Goal: Task Accomplishment & Management: Use online tool/utility

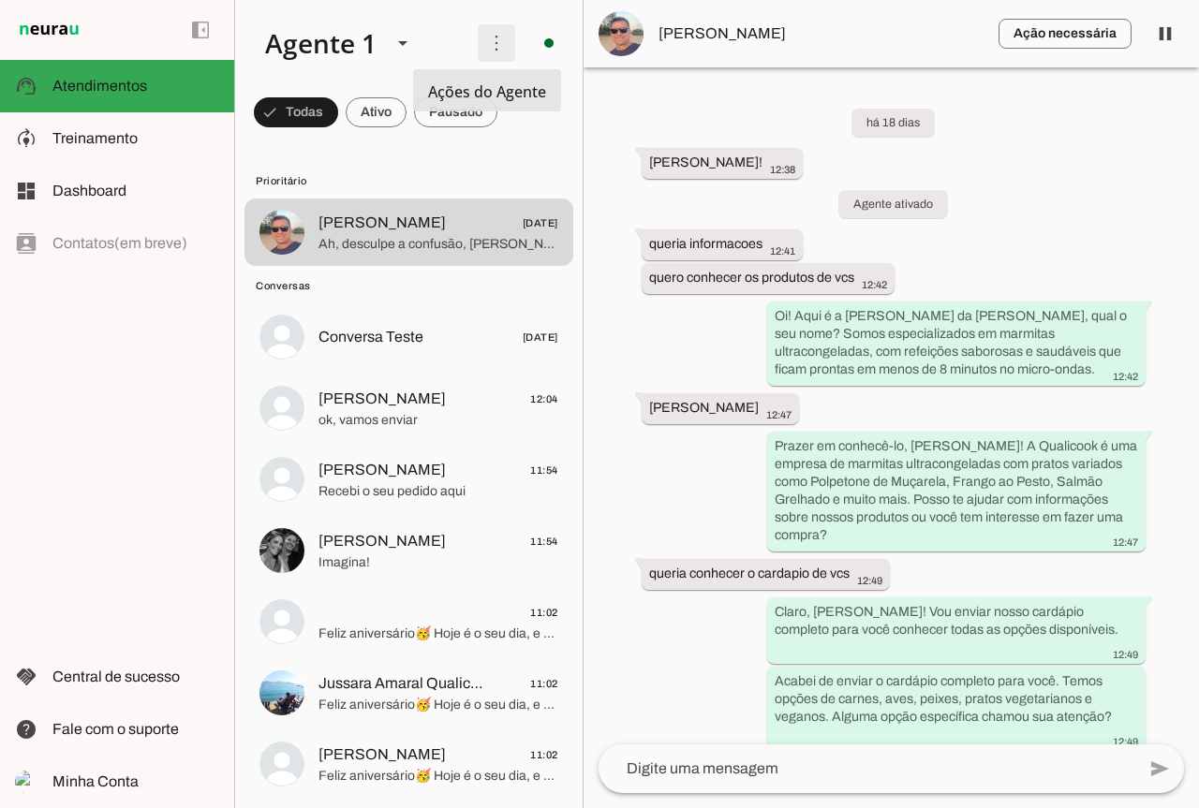
click at [504, 27] on span at bounding box center [496, 43] width 45 height 45
click at [703, 74] on md-item "Ativar chats em massa" at bounding box center [755, 114] width 105 height 90
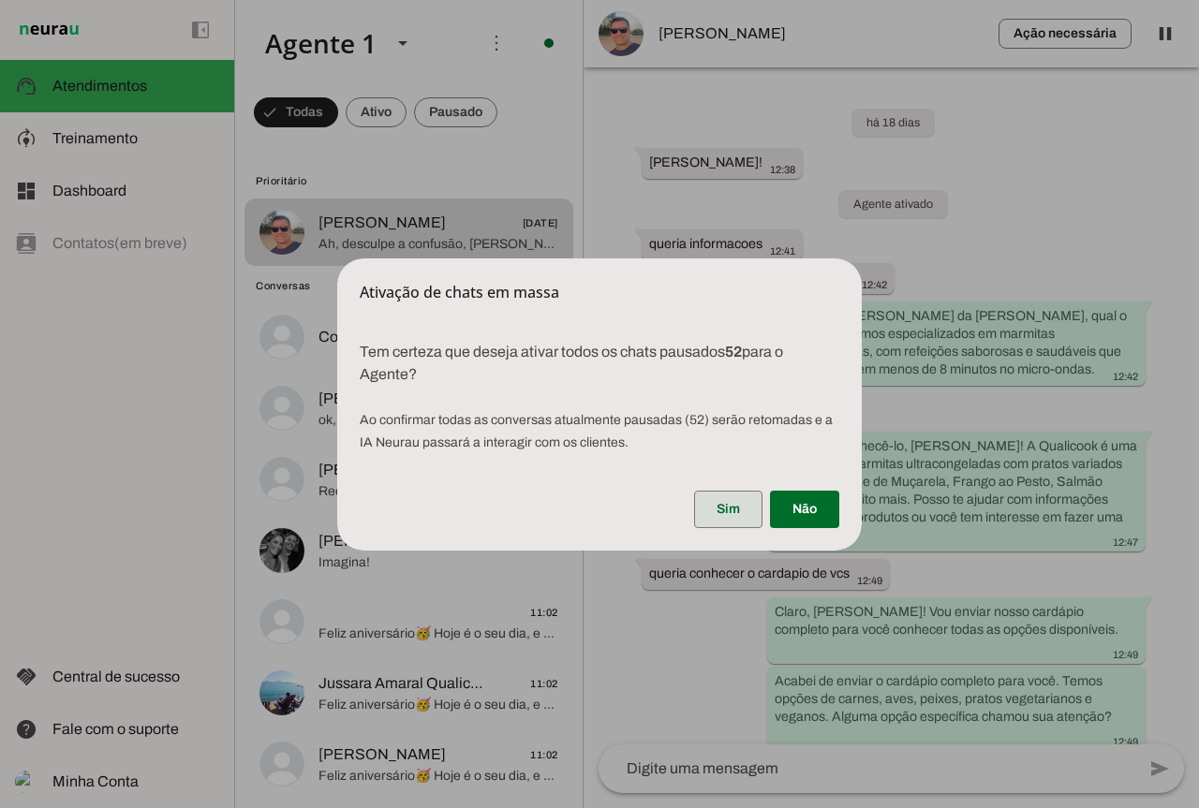
click at [745, 510] on span at bounding box center [728, 509] width 68 height 45
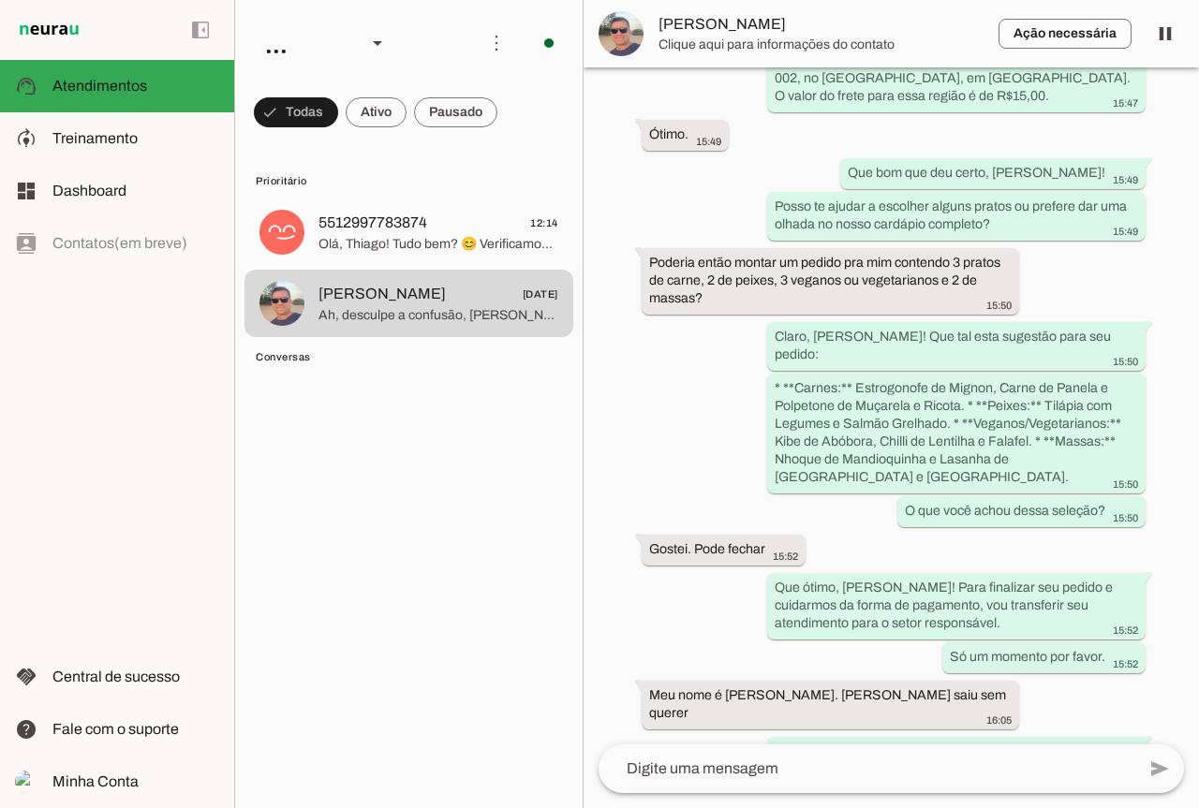
scroll to position [6146, 0]
click at [478, 33] on span at bounding box center [496, 43] width 45 height 45
click at [0, 0] on slot "Ativar chats em massa" at bounding box center [0, 0] width 0 height 0
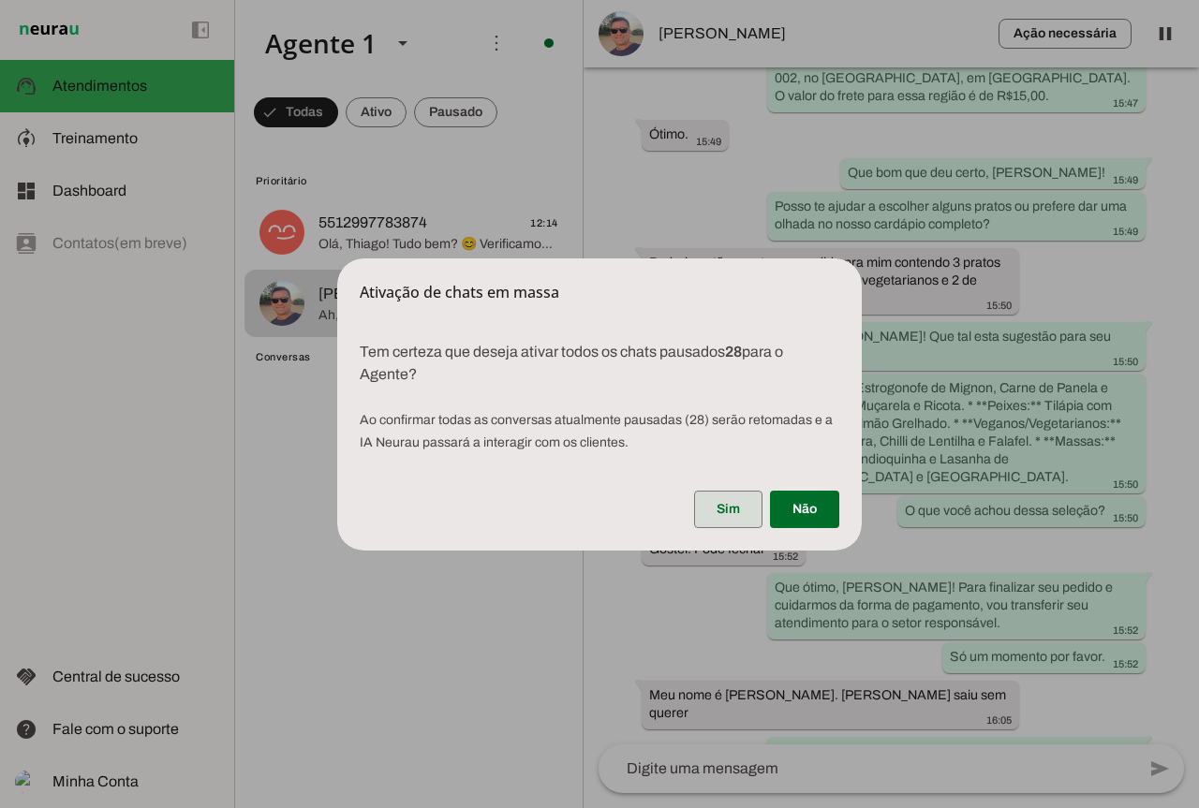
click at [732, 502] on span at bounding box center [728, 509] width 68 height 45
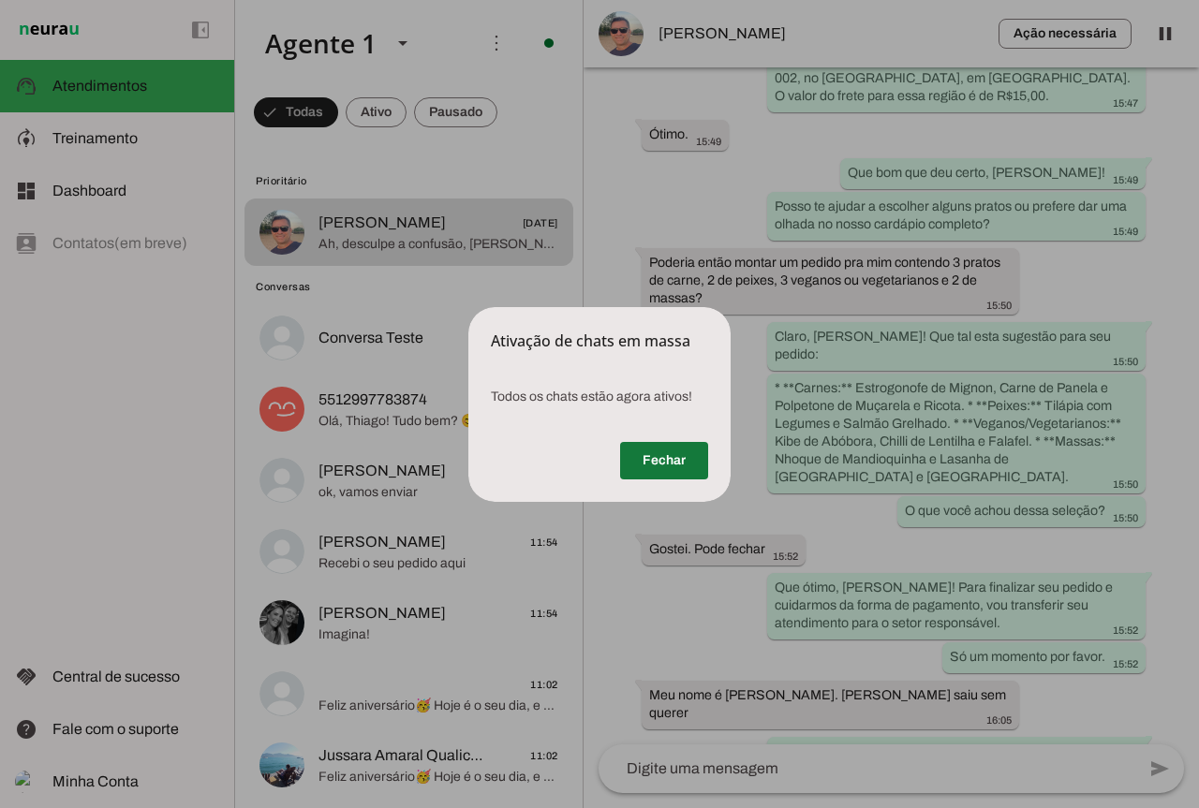
click at [678, 455] on span at bounding box center [664, 460] width 88 height 45
